Goal: Information Seeking & Learning: Find specific page/section

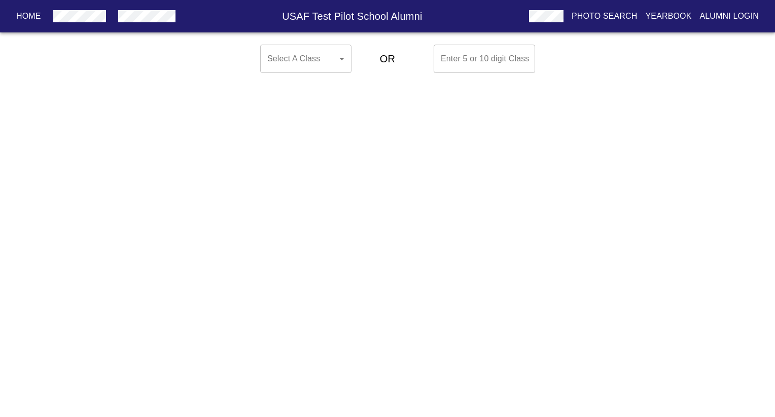
click at [324, 61] on body "Home USAF Test Pilot School Alumni Photo Search Yearbook Alumni Login Select A …" at bounding box center [387, 59] width 775 height 37
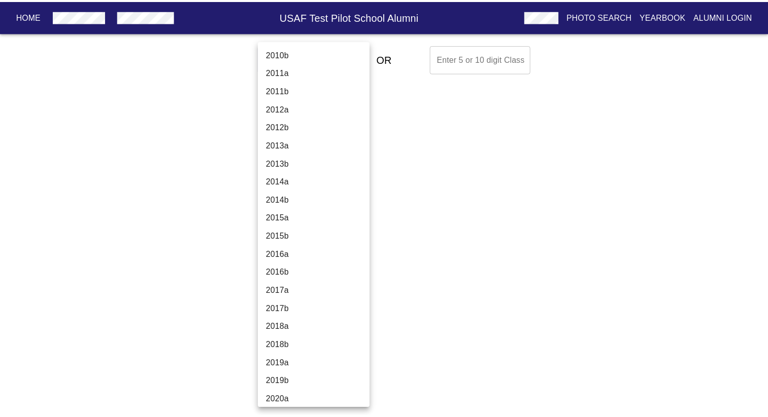
scroll to position [3437, 0]
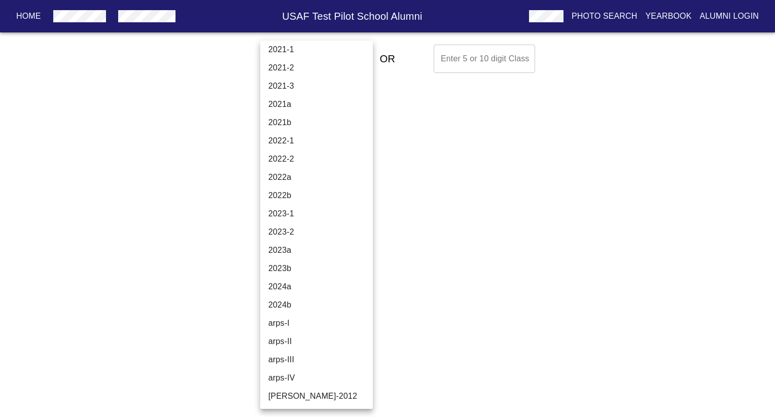
click at [296, 306] on li "2024b" at bounding box center [320, 305] width 120 height 18
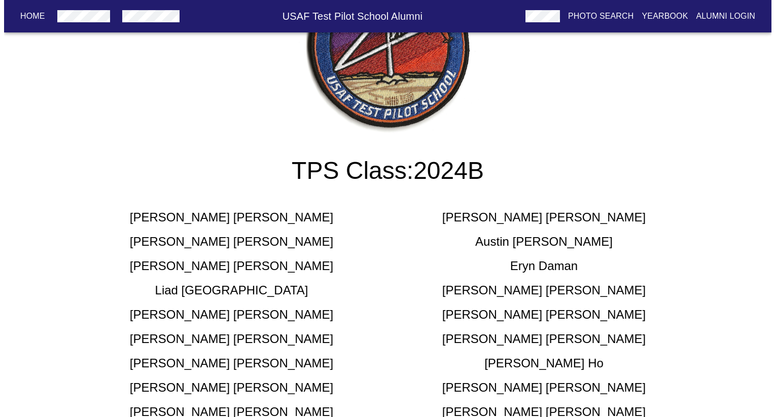
scroll to position [0, 0]
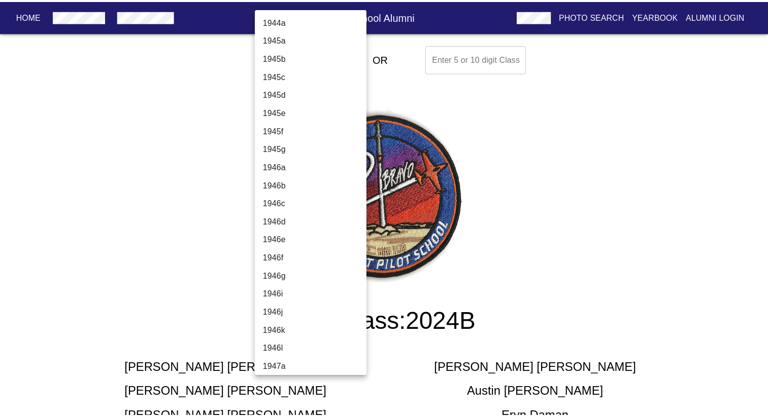
scroll to position [3438, 0]
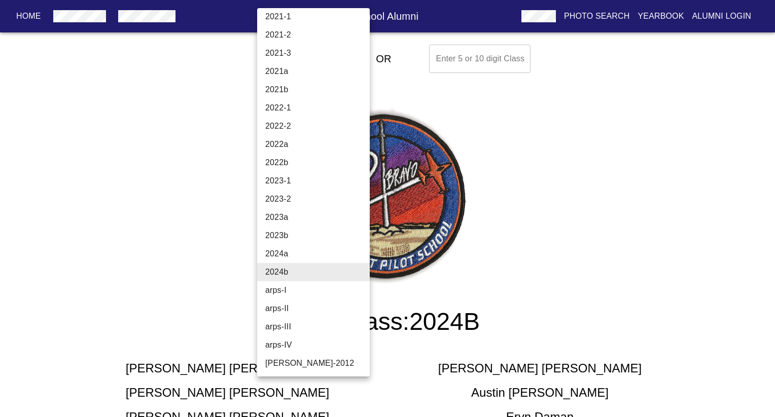
click at [294, 220] on li "2023a" at bounding box center [317, 217] width 120 height 18
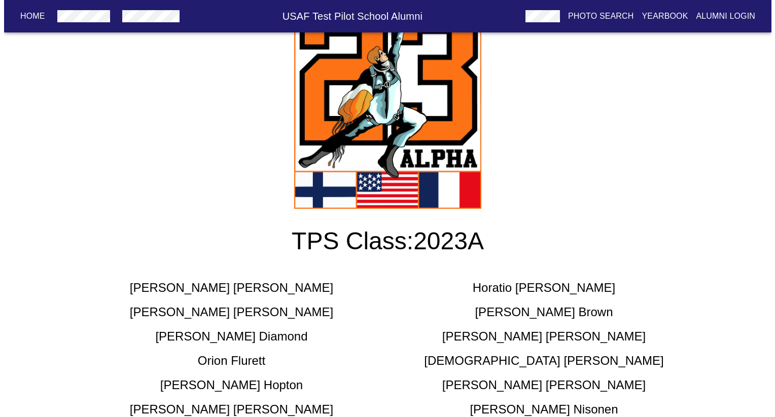
scroll to position [0, 0]
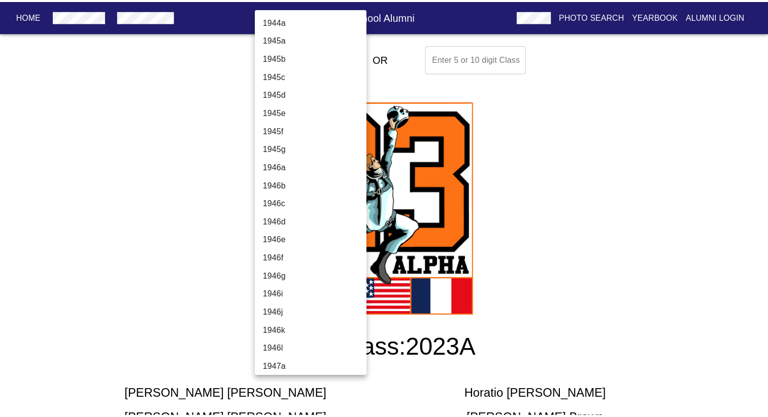
scroll to position [3438, 0]
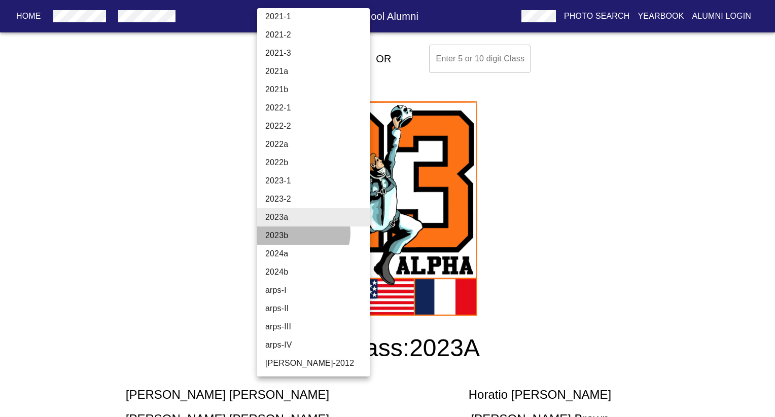
click at [300, 233] on li "2023b" at bounding box center [317, 236] width 120 height 18
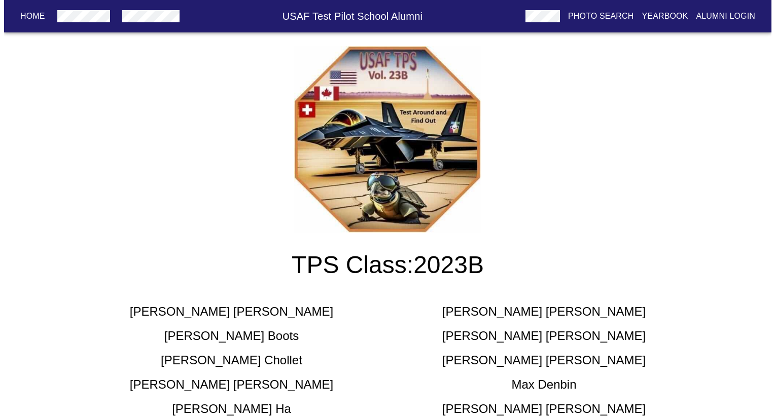
scroll to position [0, 0]
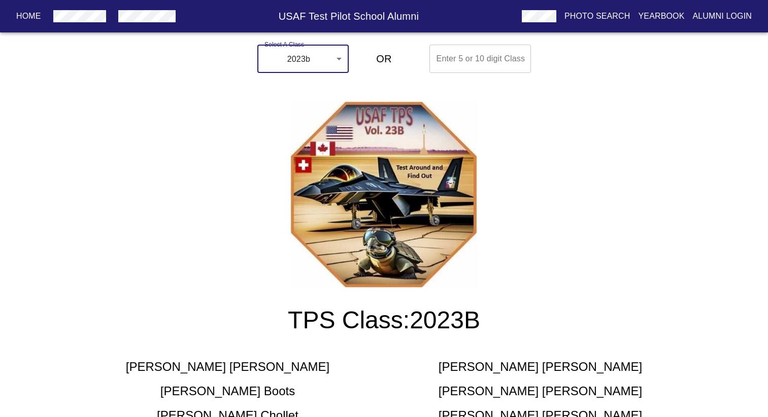
click at [323, 70] on body "Home USAF Test Pilot School Alumni Photo Search Yearbook Alumni Login Select A …" at bounding box center [384, 354] width 768 height 627
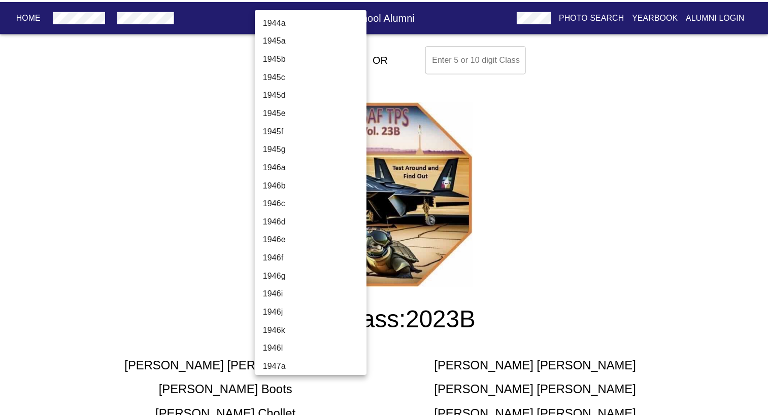
scroll to position [3438, 0]
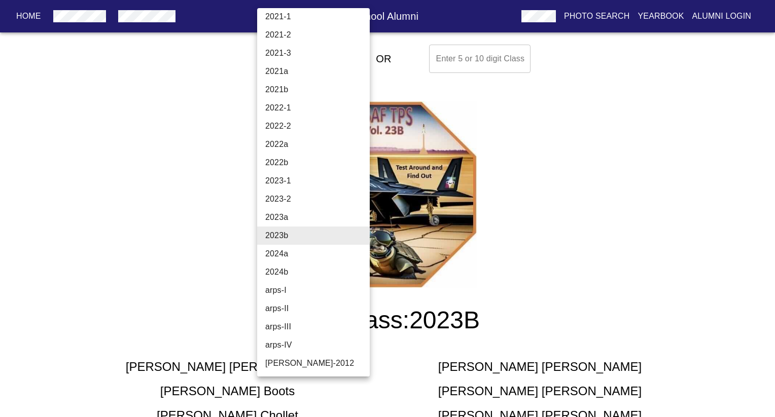
click at [286, 109] on li "2022-1" at bounding box center [317, 108] width 120 height 18
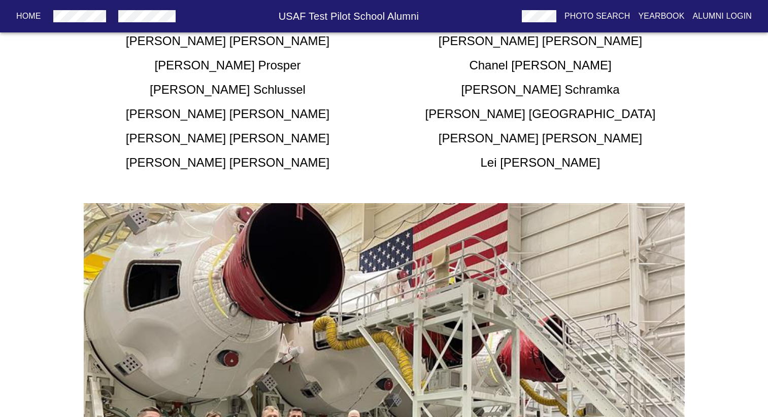
scroll to position [221, 0]
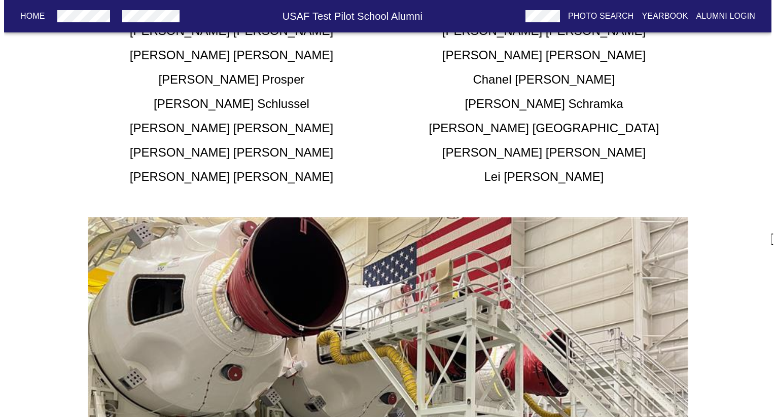
scroll to position [0, 0]
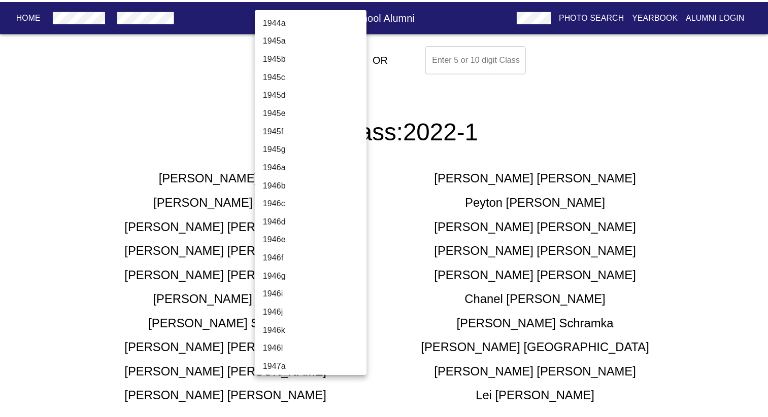
scroll to position [3354, 0]
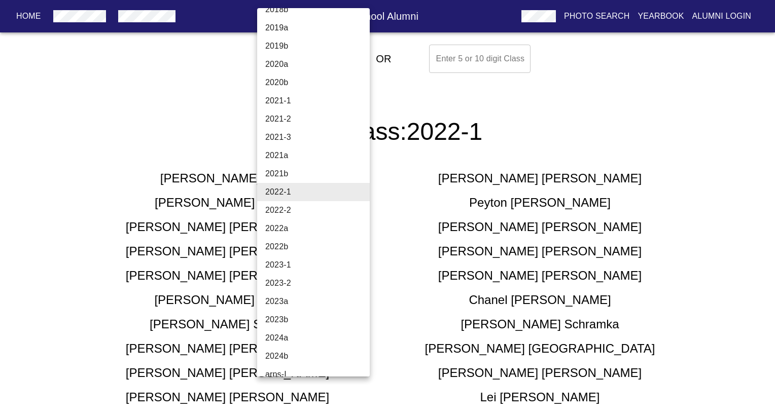
click at [300, 228] on li "2022a" at bounding box center [317, 229] width 120 height 18
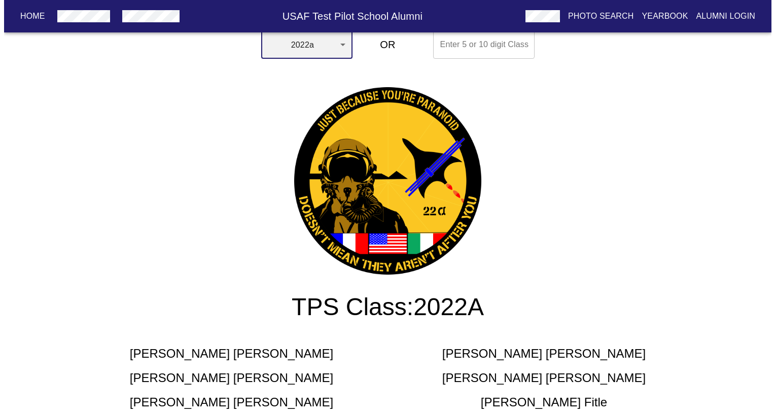
scroll to position [0, 0]
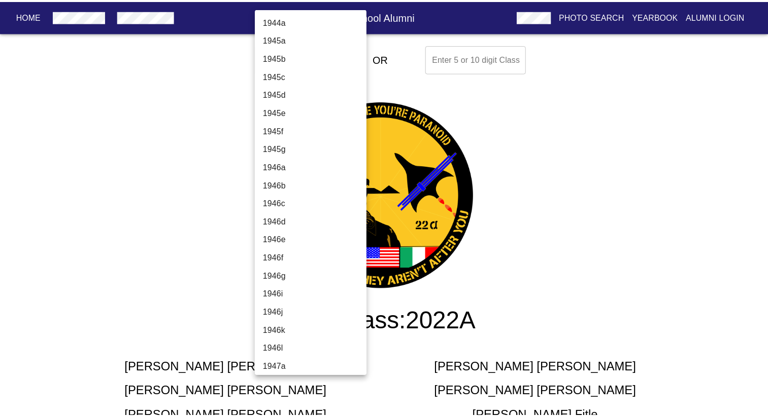
scroll to position [3390, 0]
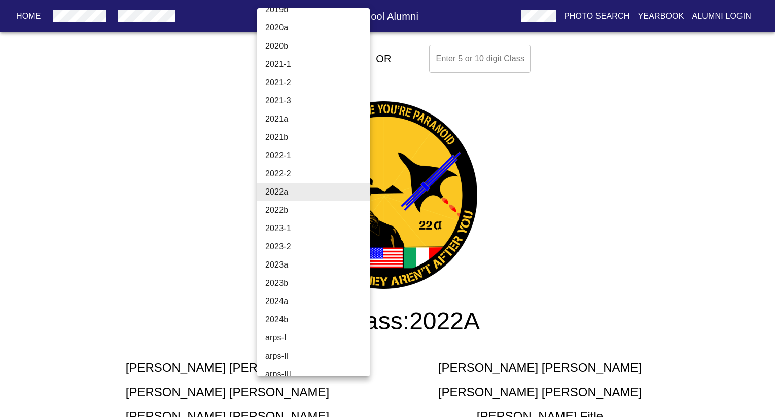
click at [296, 137] on li "2021b" at bounding box center [317, 137] width 120 height 18
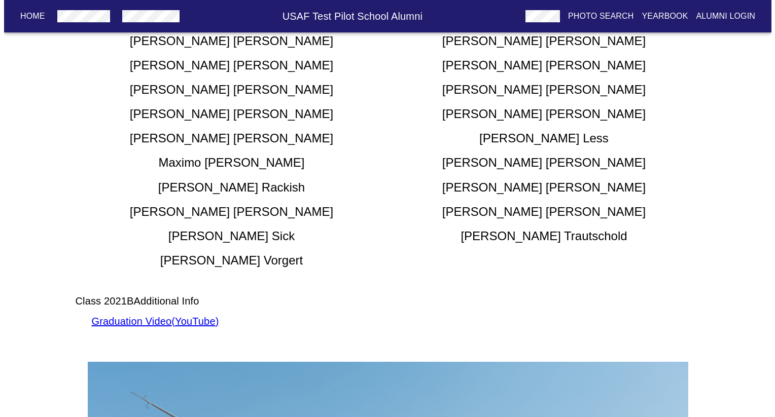
scroll to position [0, 0]
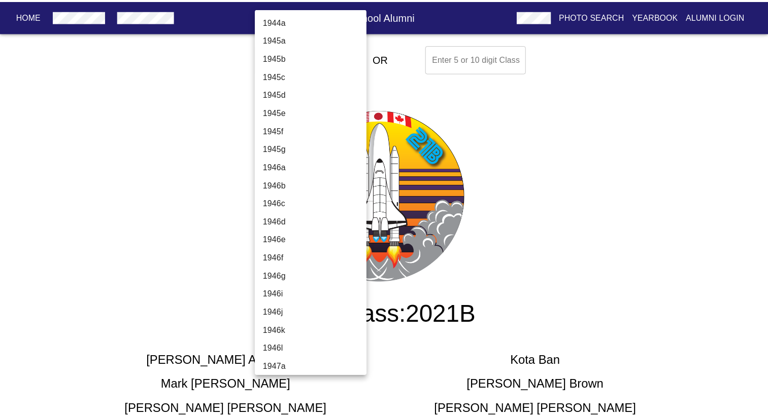
scroll to position [3335, 0]
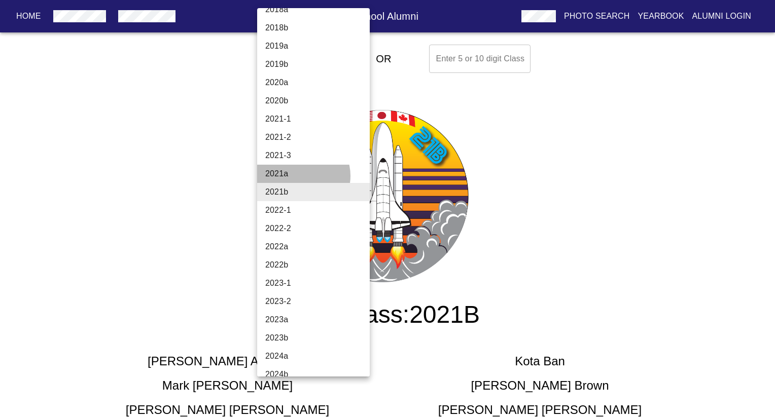
click at [301, 176] on li "2021a" at bounding box center [317, 174] width 120 height 18
type input "2021a"
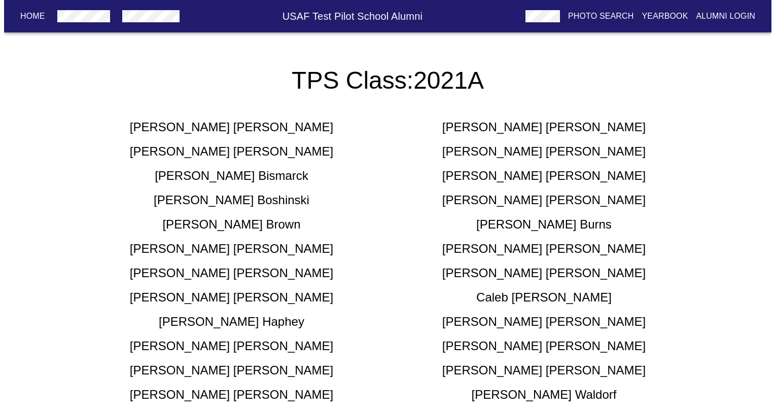
scroll to position [0, 0]
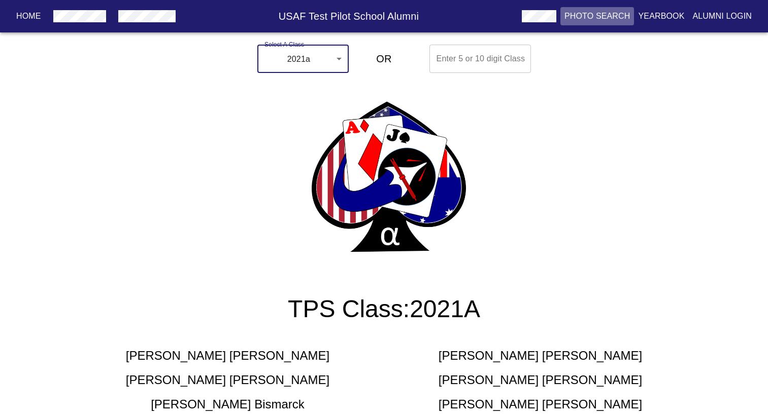
click at [605, 16] on p "Photo Search" at bounding box center [597, 16] width 66 height 12
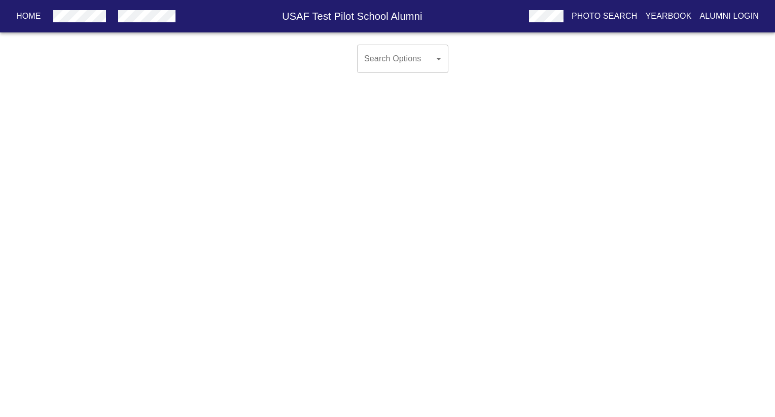
click at [386, 65] on body "Home USAF Test Pilot School Alumni Photo Search Yearbook Alumni Login Search Op…" at bounding box center [387, 67] width 775 height 53
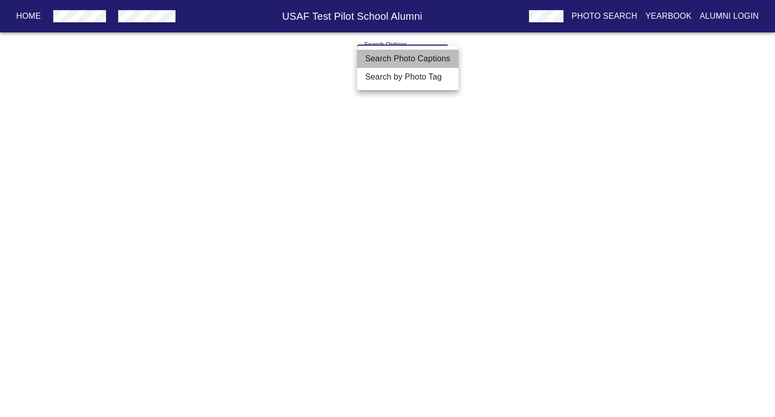
click at [398, 64] on li "Search Photo Captions" at bounding box center [407, 59] width 101 height 18
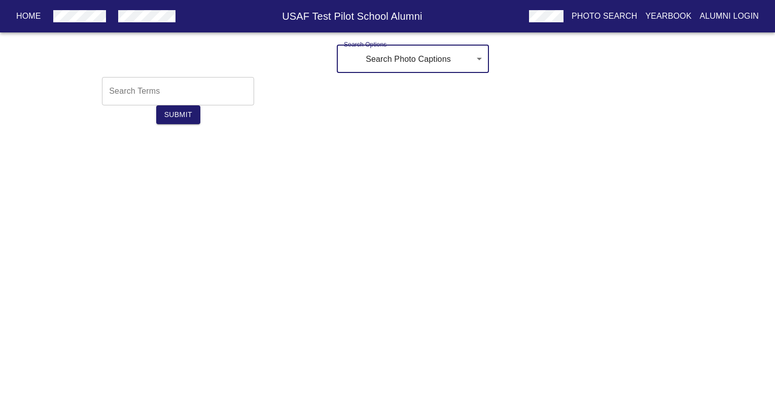
click at [420, 53] on body "Home USAF Test Pilot School Alumni Photo Search Yearbook Alumni Login Search Op…" at bounding box center [387, 91] width 775 height 100
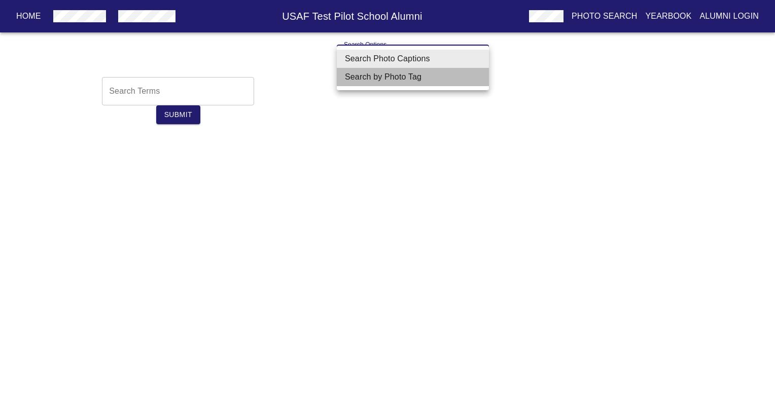
click at [404, 84] on li "Search by Photo Tag" at bounding box center [413, 77] width 152 height 18
type input "Search by Photo Tag"
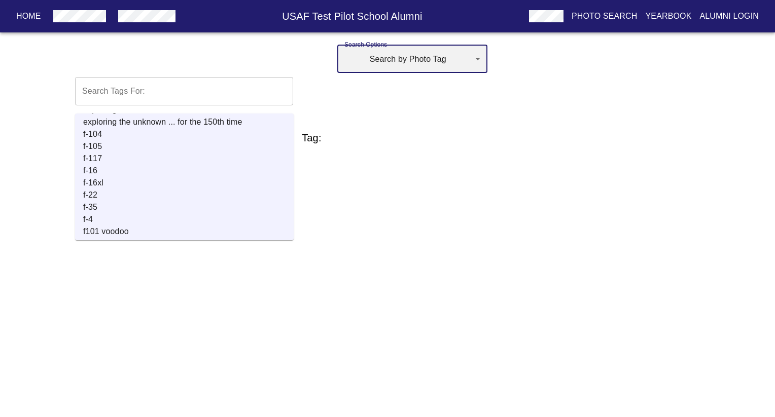
scroll to position [4626, 0]
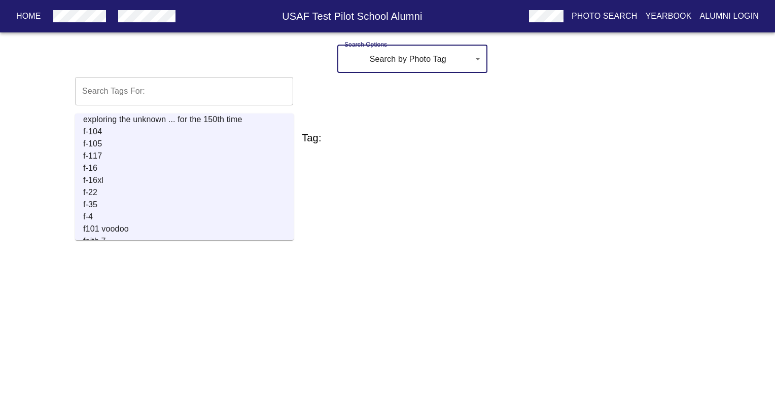
click at [120, 150] on p "f-117" at bounding box center [188, 156] width 211 height 12
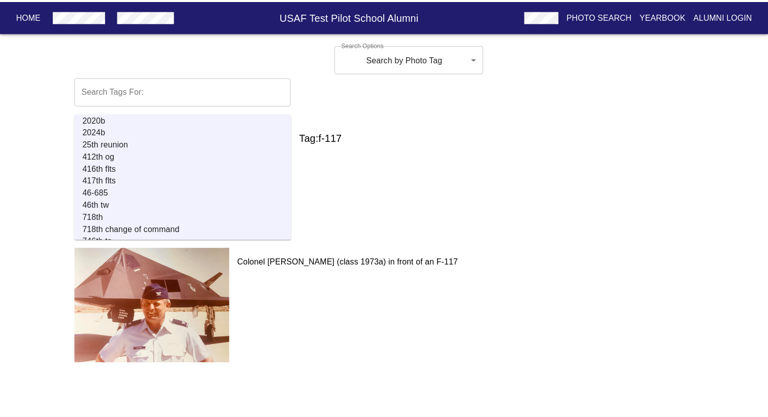
scroll to position [1033, 0]
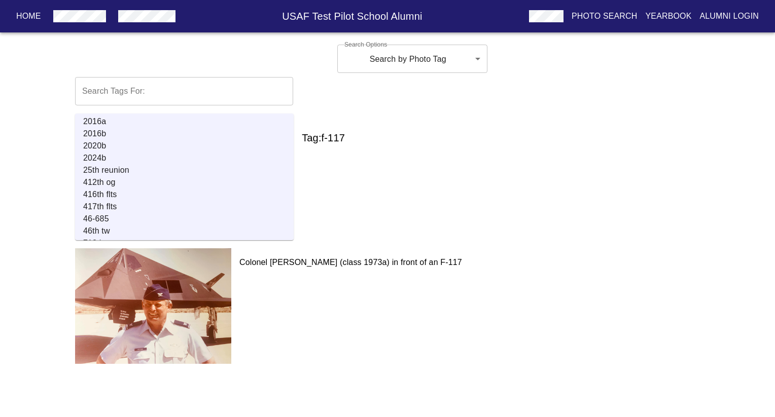
click at [166, 159] on p "2024b" at bounding box center [188, 158] width 211 height 12
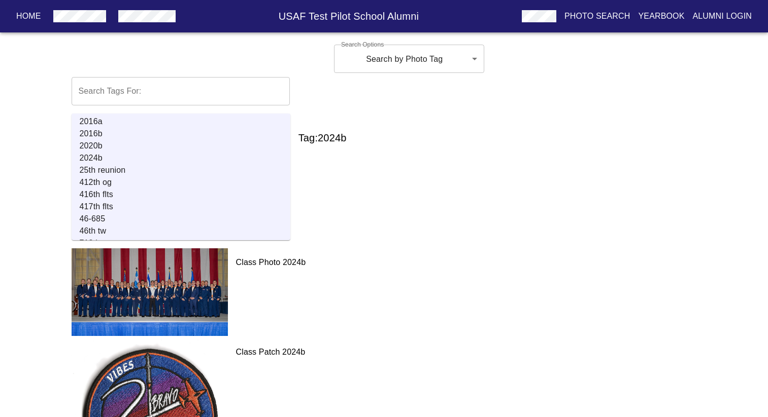
click at [121, 147] on p "2020b" at bounding box center [185, 146] width 211 height 12
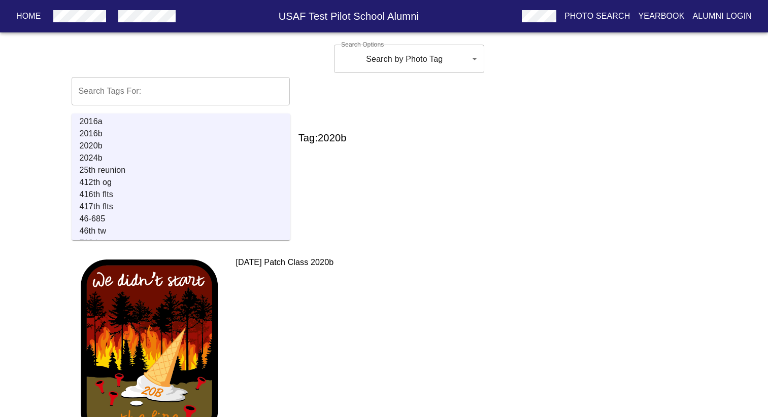
scroll to position [47, 0]
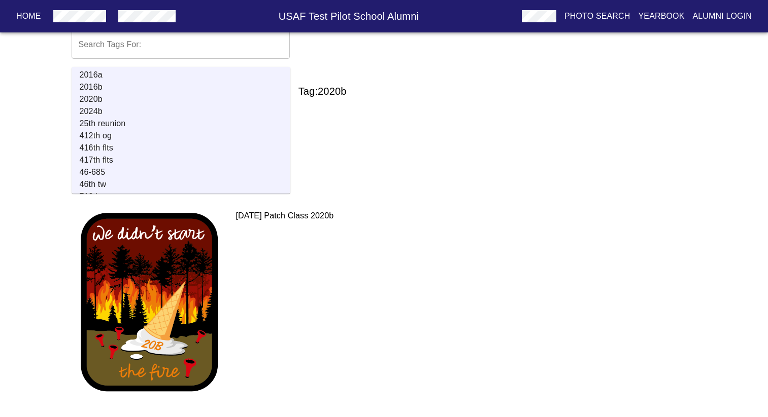
click at [95, 89] on p "2016b" at bounding box center [185, 87] width 211 height 12
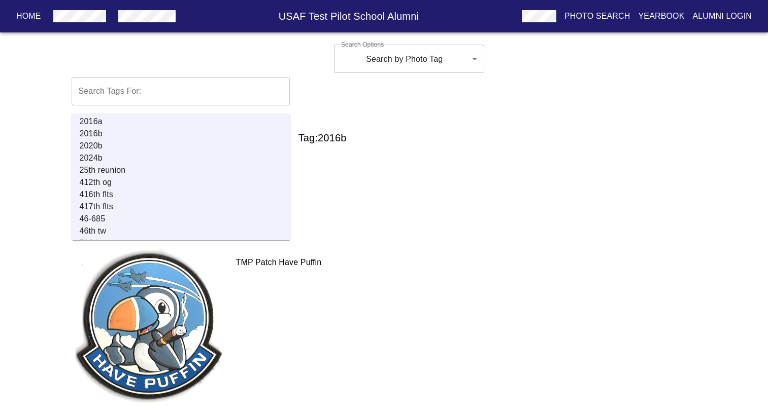
scroll to position [4, 0]
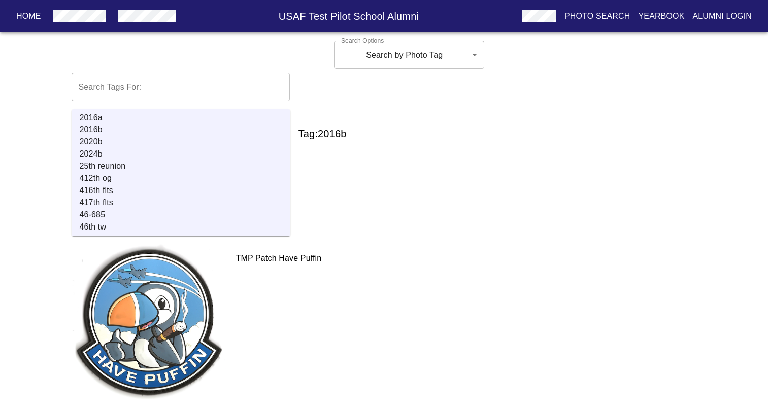
click at [97, 118] on p "2016a" at bounding box center [185, 118] width 211 height 12
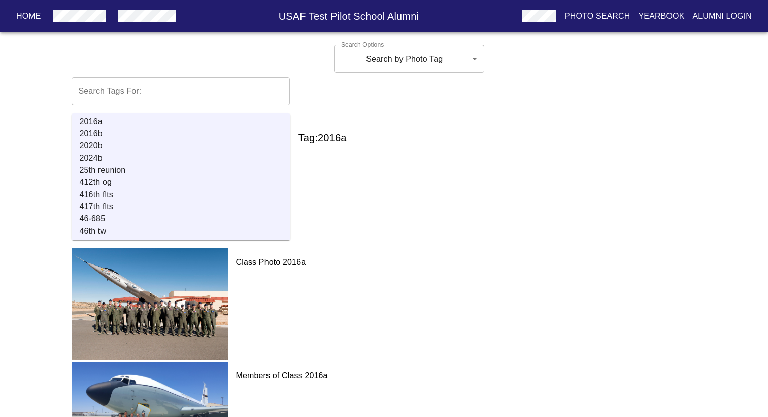
scroll to position [1013, 0]
click at [129, 129] on p "2015b" at bounding box center [185, 130] width 211 height 12
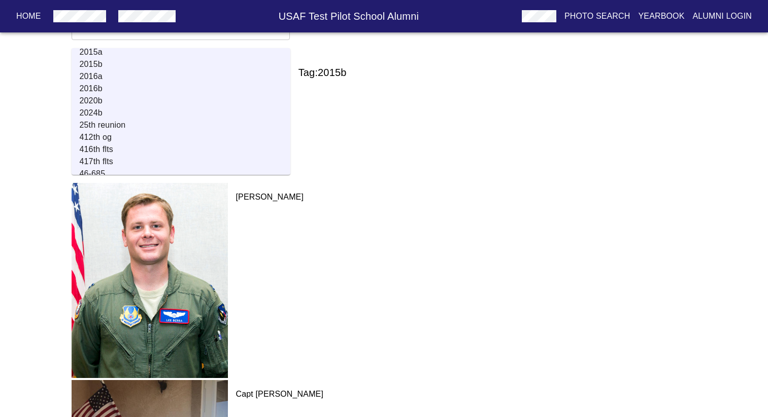
scroll to position [0, 0]
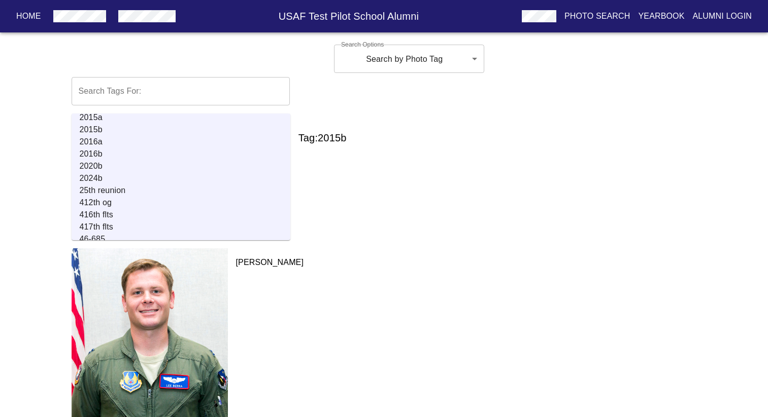
click at [89, 115] on p "2015a" at bounding box center [185, 118] width 211 height 12
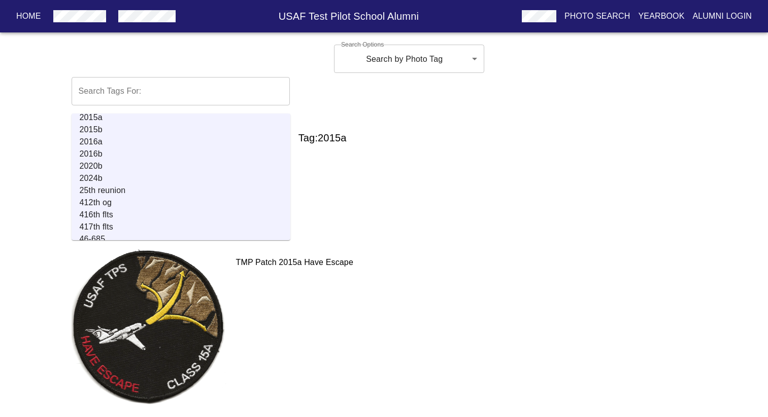
click at [16, 14] on p "Home" at bounding box center [28, 16] width 25 height 12
